Goal: Navigation & Orientation: Go to known website

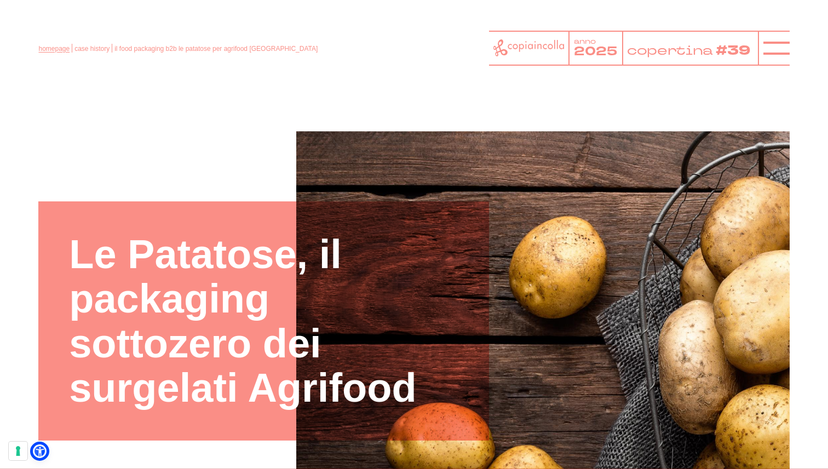
click at [49, 53] on link "homepage" at bounding box center [53, 49] width 31 height 8
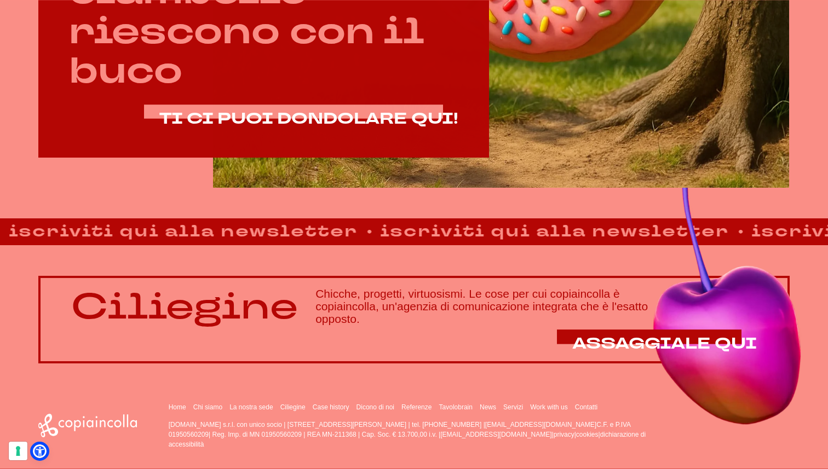
scroll to position [684, 0]
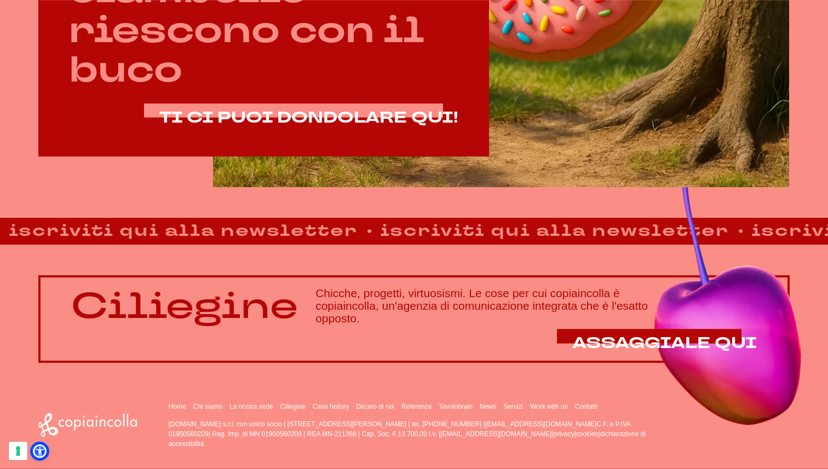
drag, startPoint x: 467, startPoint y: 425, endPoint x: 473, endPoint y: 425, distance: 6.0
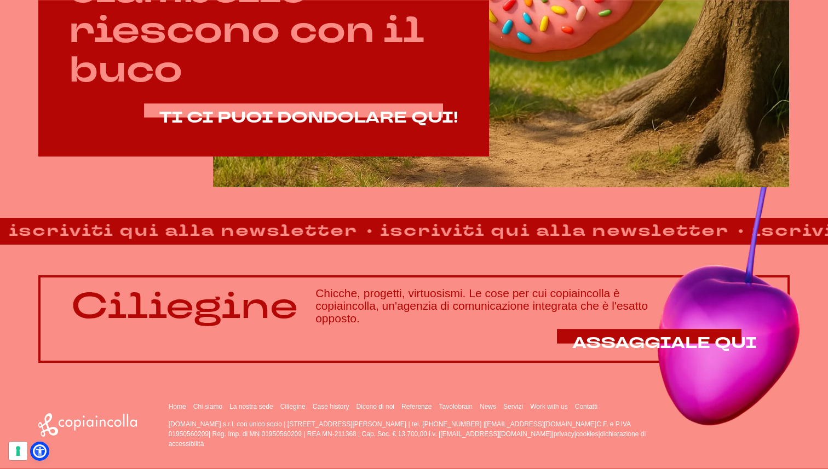
click at [473, 425] on p "copiaincolla.com s.r.l. con unico socio | via Bachelet, 12 | 46051 San Giorgio …" at bounding box center [417, 435] width 497 height 30
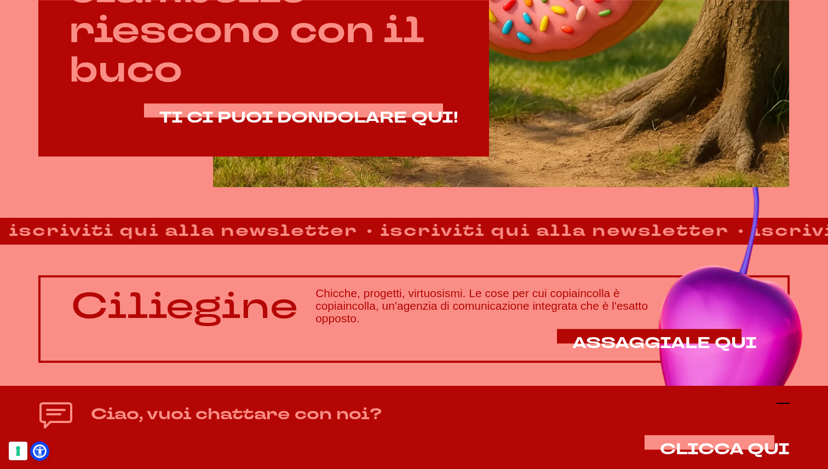
click at [783, 405] on icon at bounding box center [783, 403] width 13 height 13
